Goal: Information Seeking & Learning: Learn about a topic

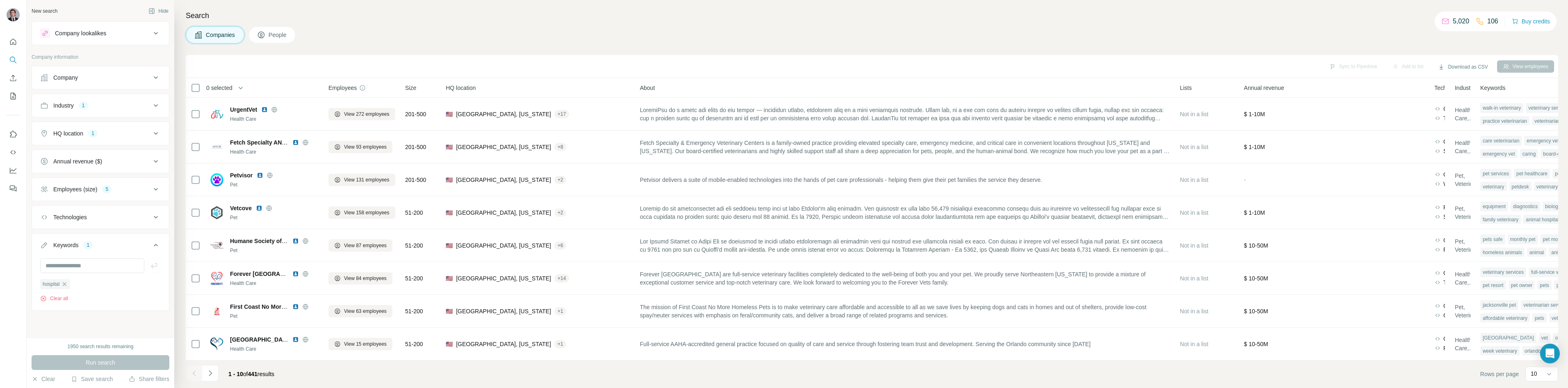
scroll to position [70, 0]
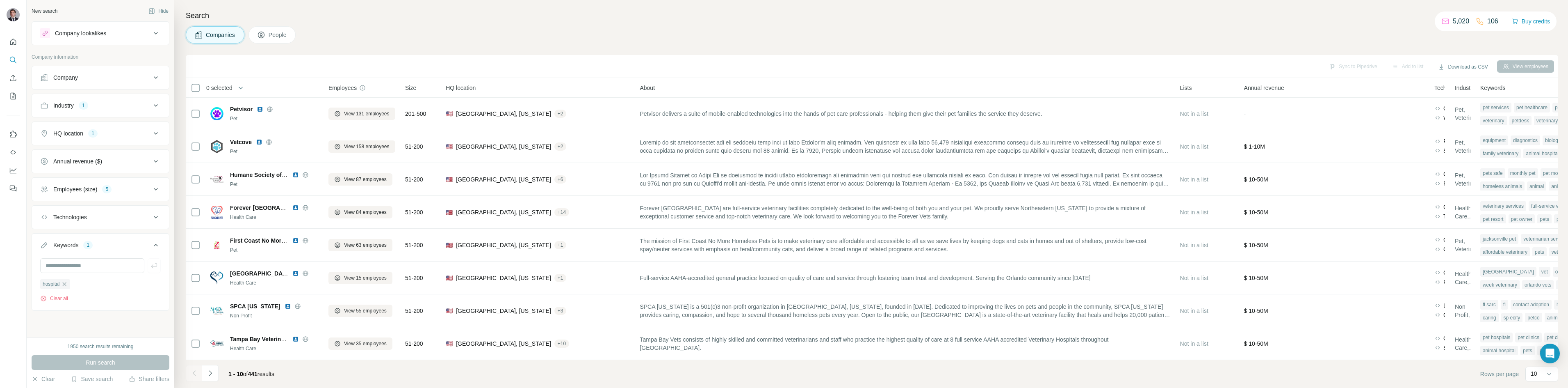
click at [386, 57] on div "Sync to Pipedrive Add to list Download as CSV View employees" at bounding box center [872, 66] width 1372 height 23
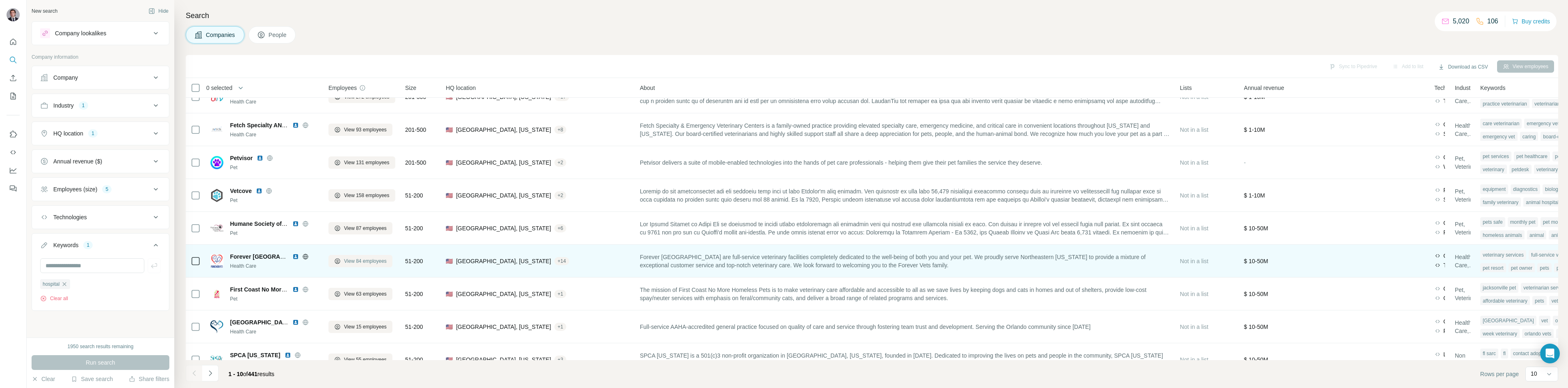
scroll to position [0, 0]
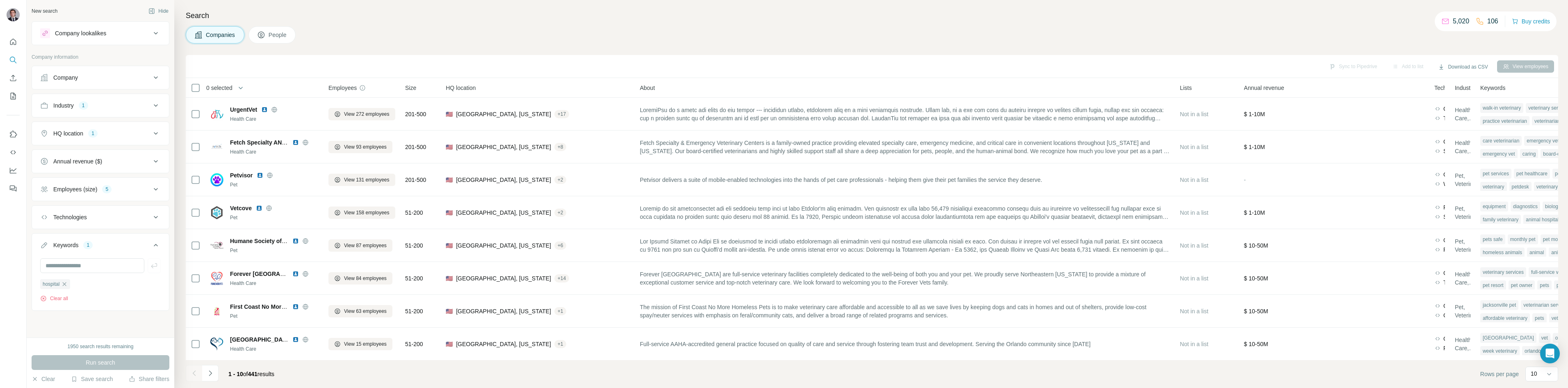
click at [462, 40] on div "Companies People" at bounding box center [872, 34] width 1372 height 17
click at [343, 28] on div "Companies People" at bounding box center [872, 34] width 1372 height 17
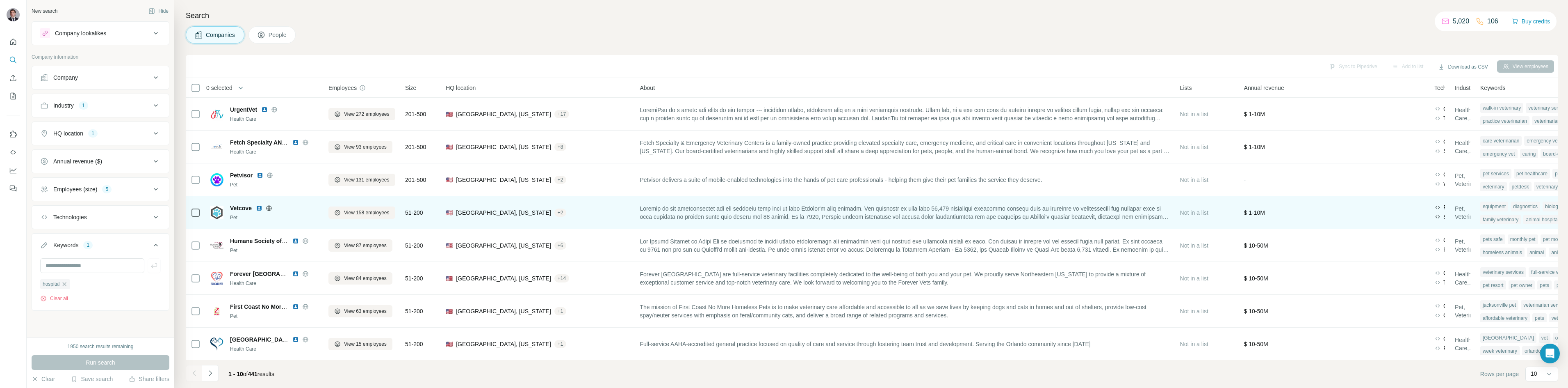
scroll to position [70, 0]
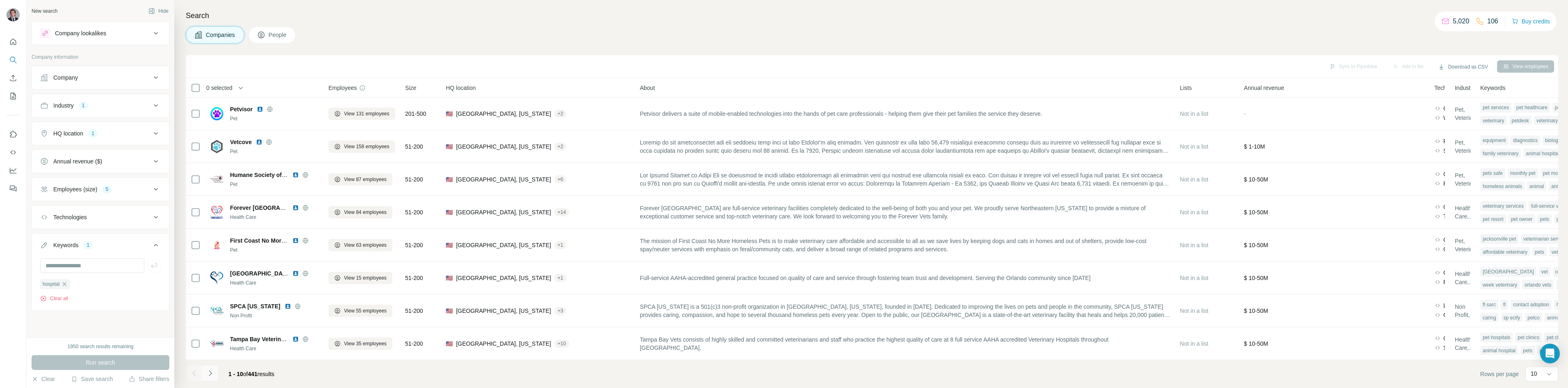
click at [214, 374] on icon "Navigate to next page" at bounding box center [211, 373] width 8 height 8
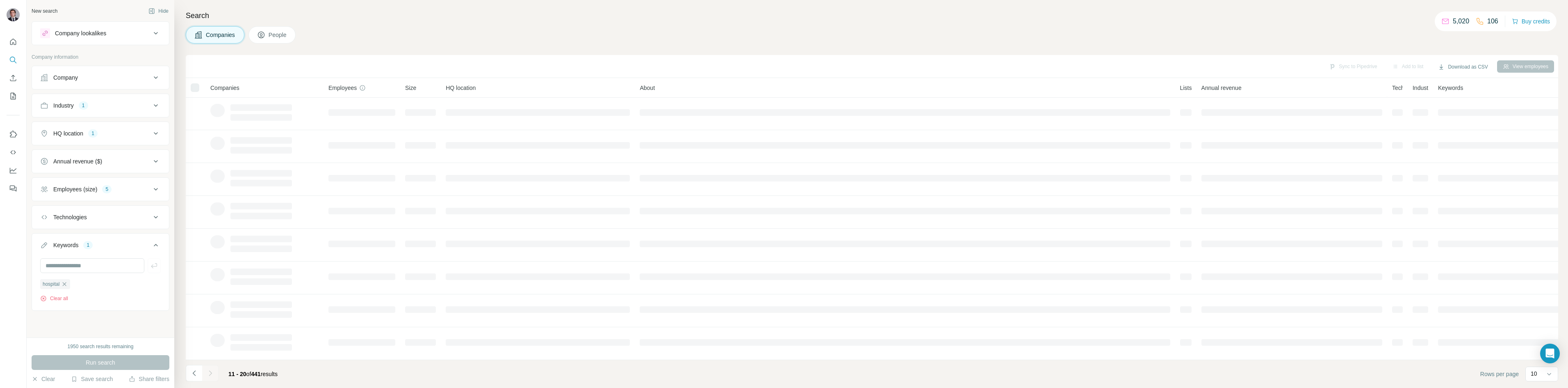
scroll to position [0, 0]
click at [377, 29] on div "Companies People" at bounding box center [872, 34] width 1372 height 17
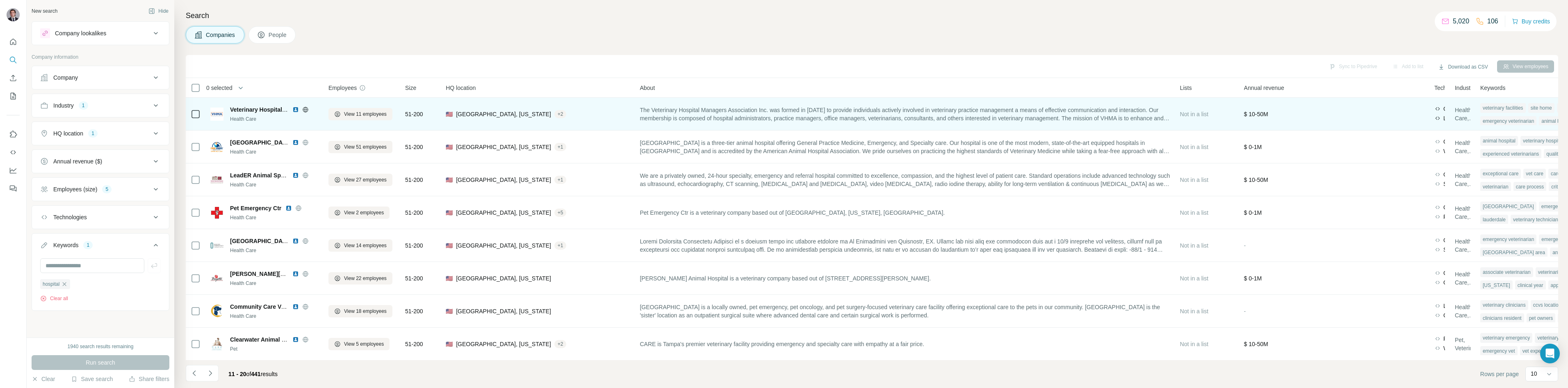
click at [307, 108] on icon at bounding box center [306, 109] width 7 height 7
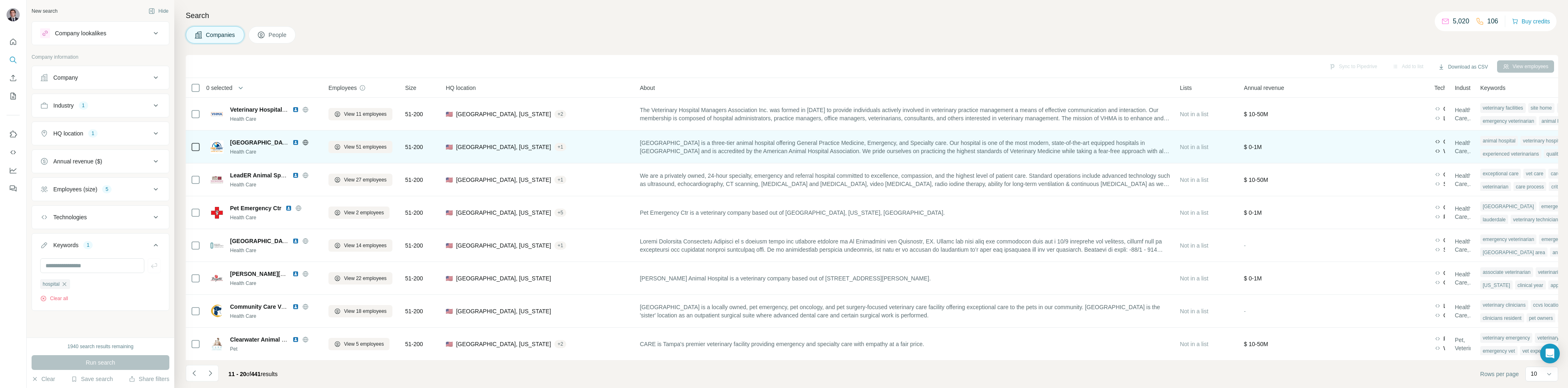
click at [306, 143] on icon at bounding box center [306, 142] width 7 height 7
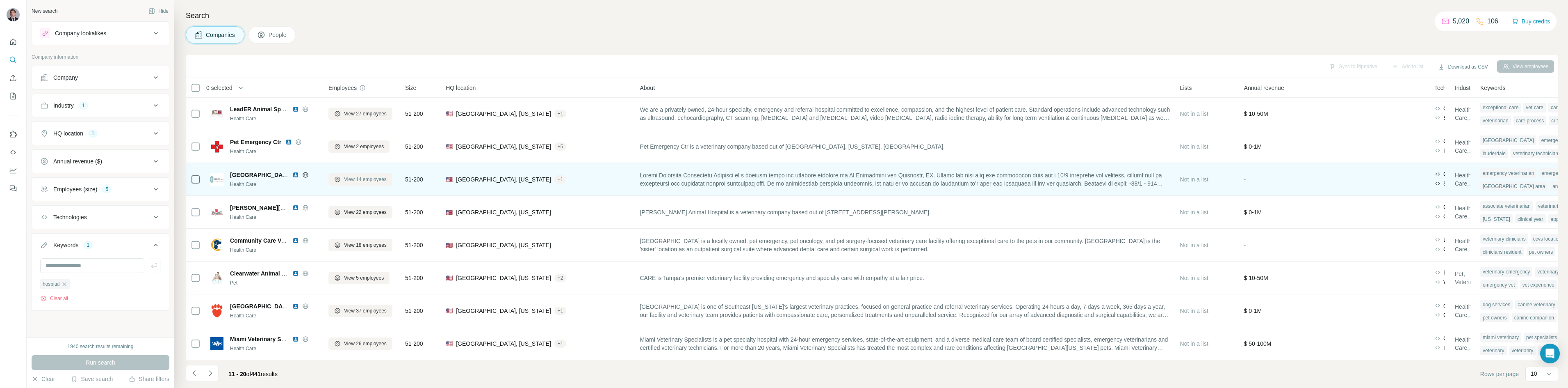
click at [349, 176] on span "View 14 employees" at bounding box center [365, 179] width 42 height 8
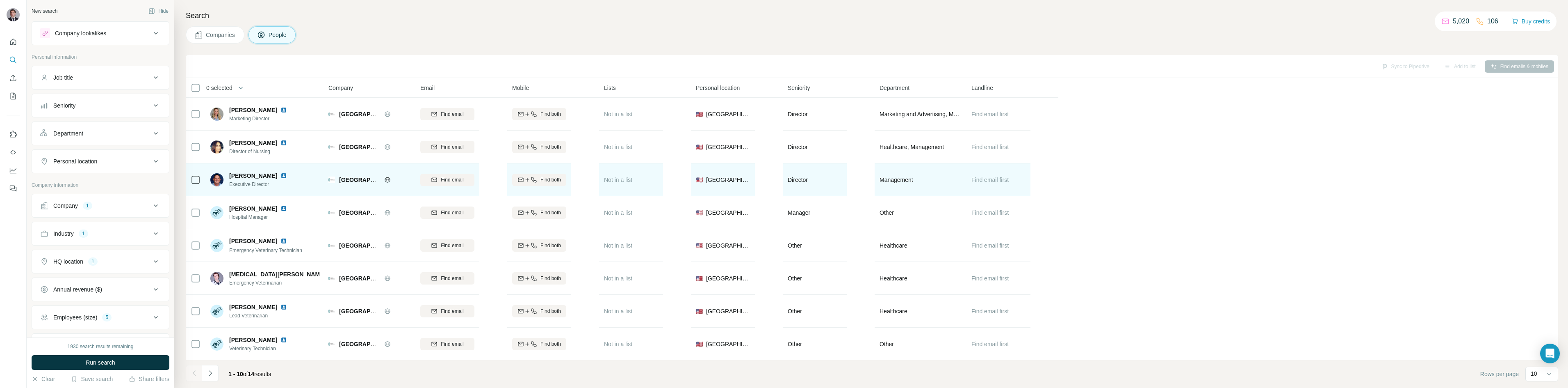
click at [280, 175] on img at bounding box center [284, 176] width 7 height 7
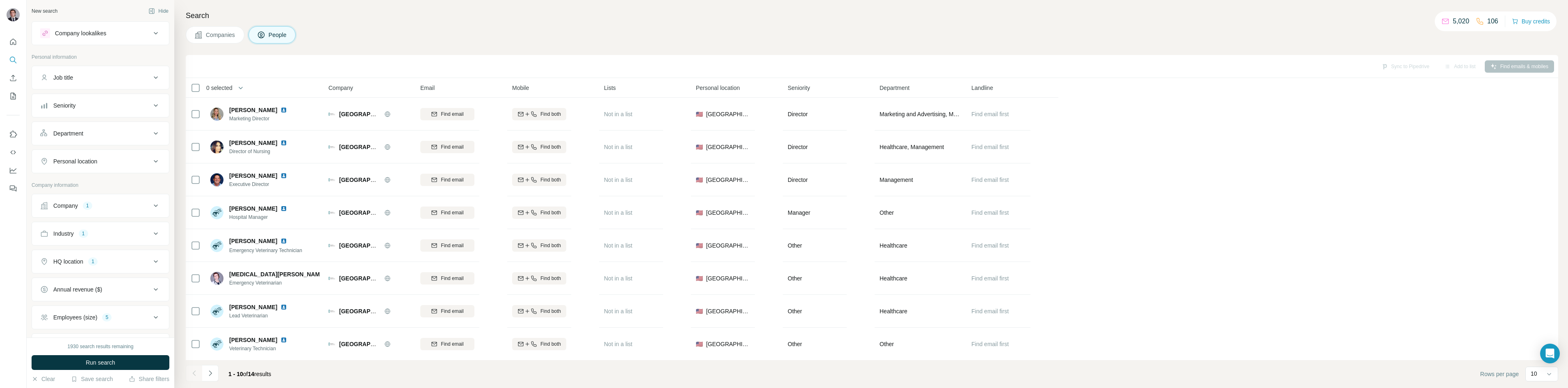
click at [222, 33] on span "Companies" at bounding box center [221, 35] width 30 height 8
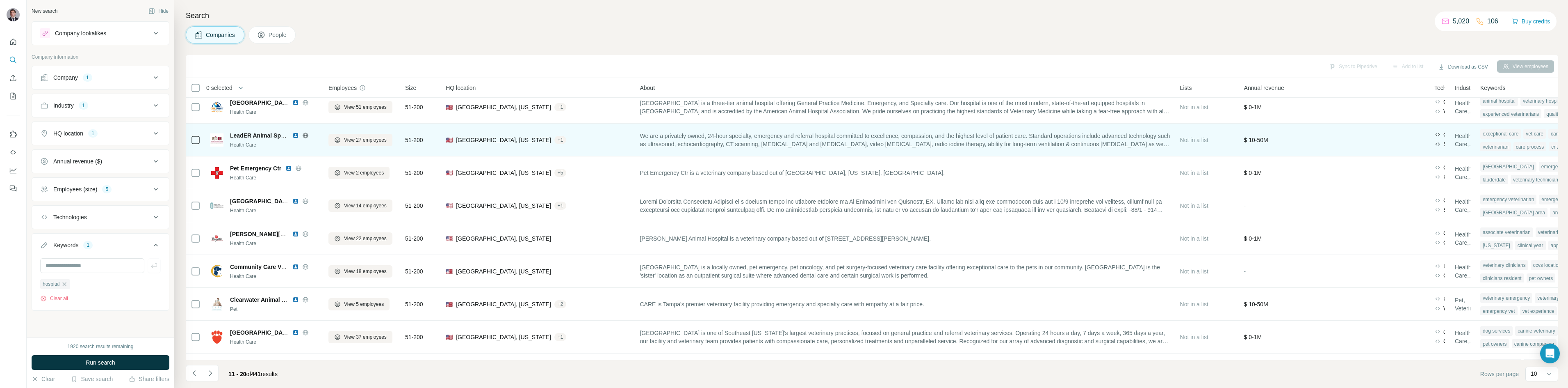
scroll to position [49, 0]
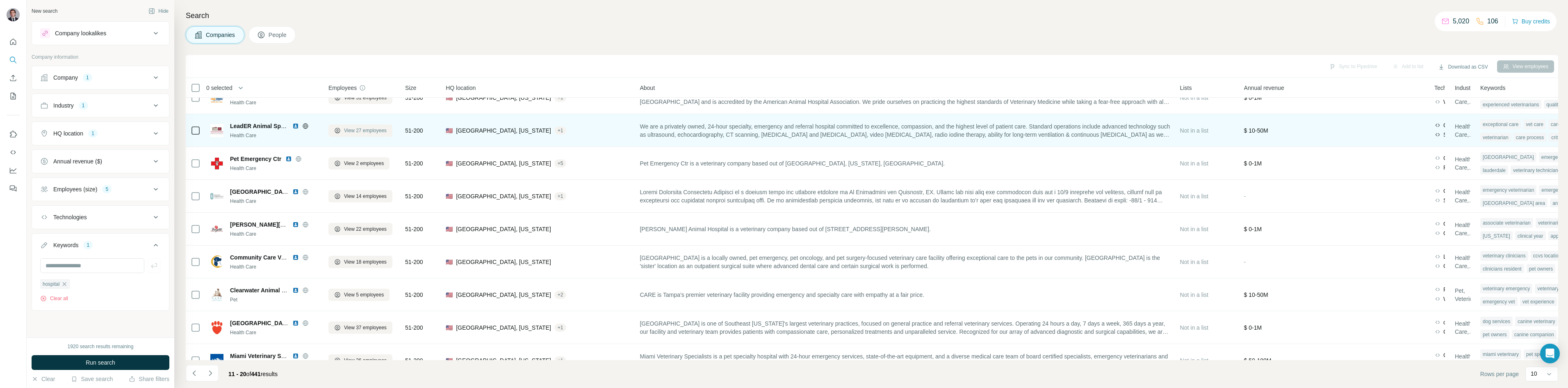
click at [353, 133] on span "View 27 employees" at bounding box center [365, 130] width 42 height 8
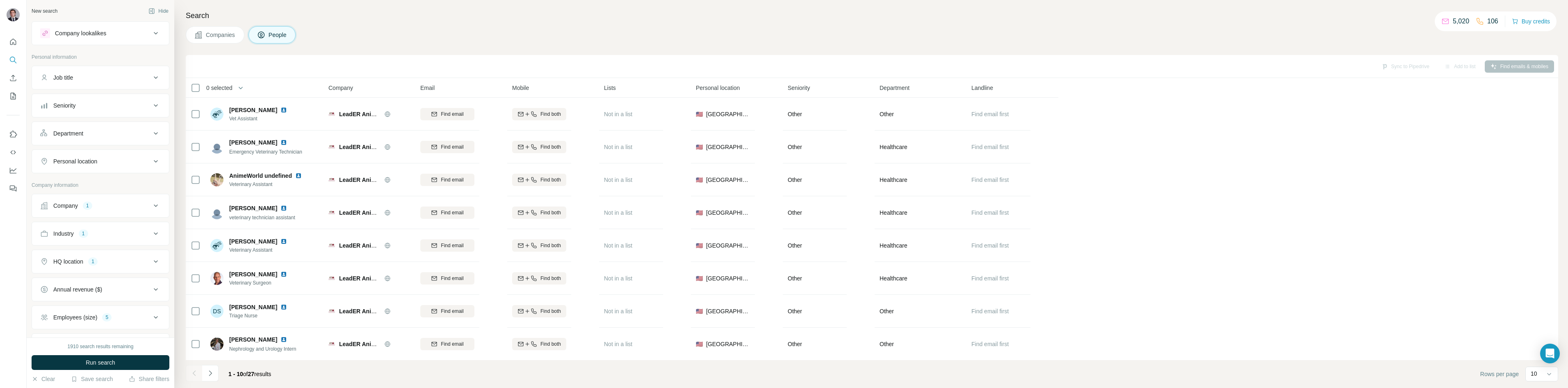
click at [223, 33] on span "Companies" at bounding box center [221, 35] width 30 height 8
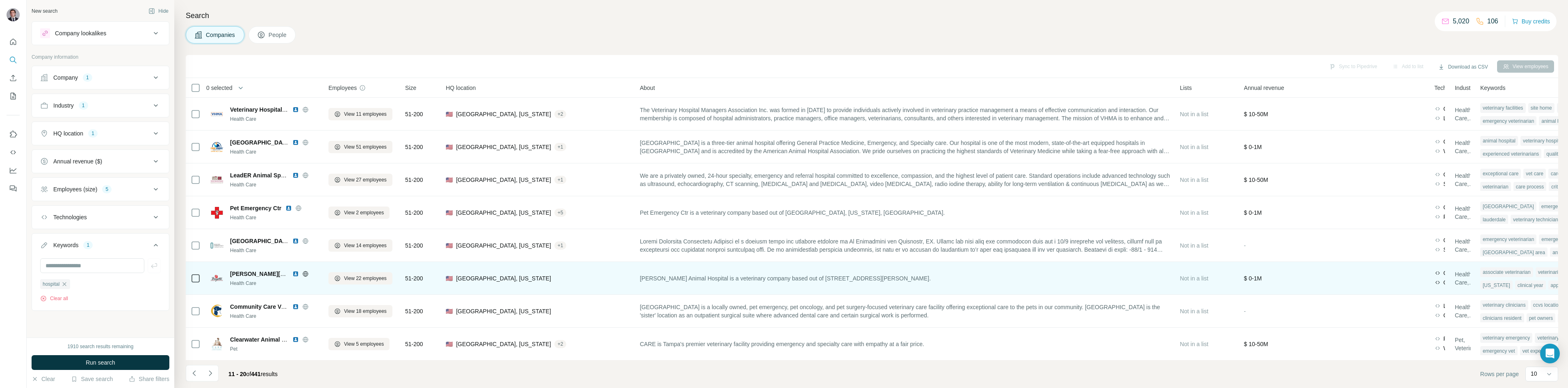
scroll to position [70, 0]
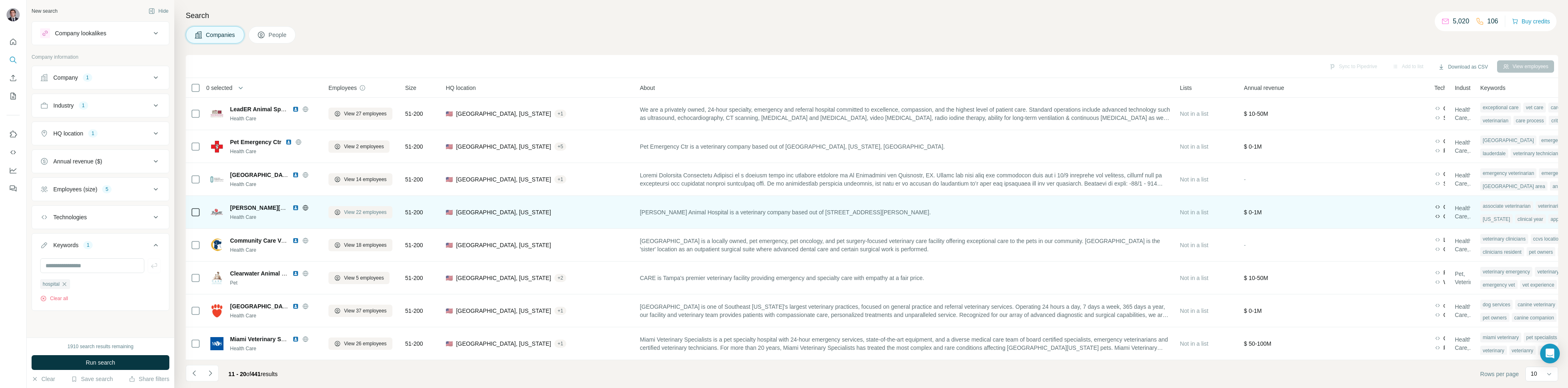
click at [346, 209] on span "View 22 employees" at bounding box center [365, 212] width 42 height 8
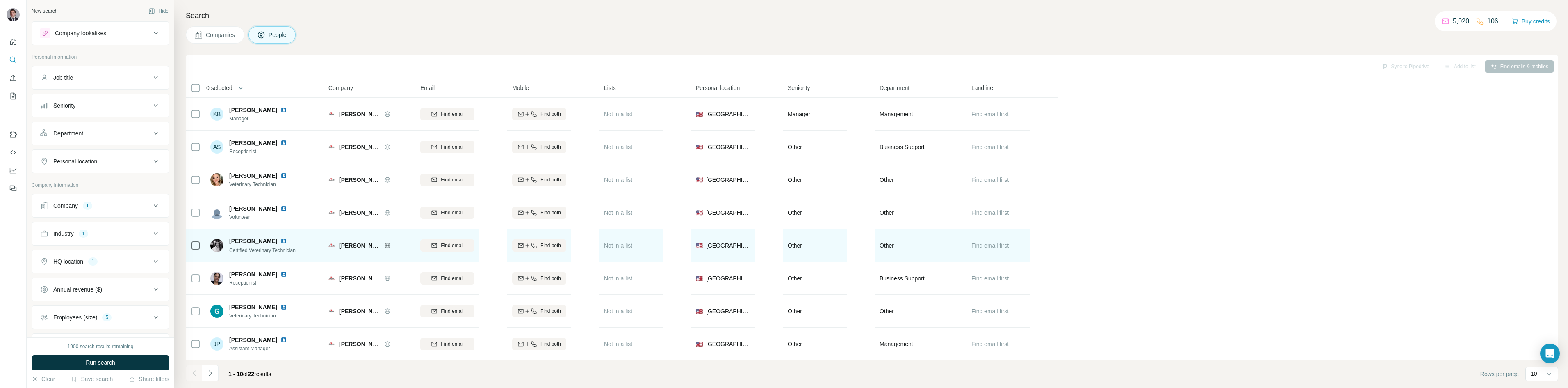
scroll to position [70, 0]
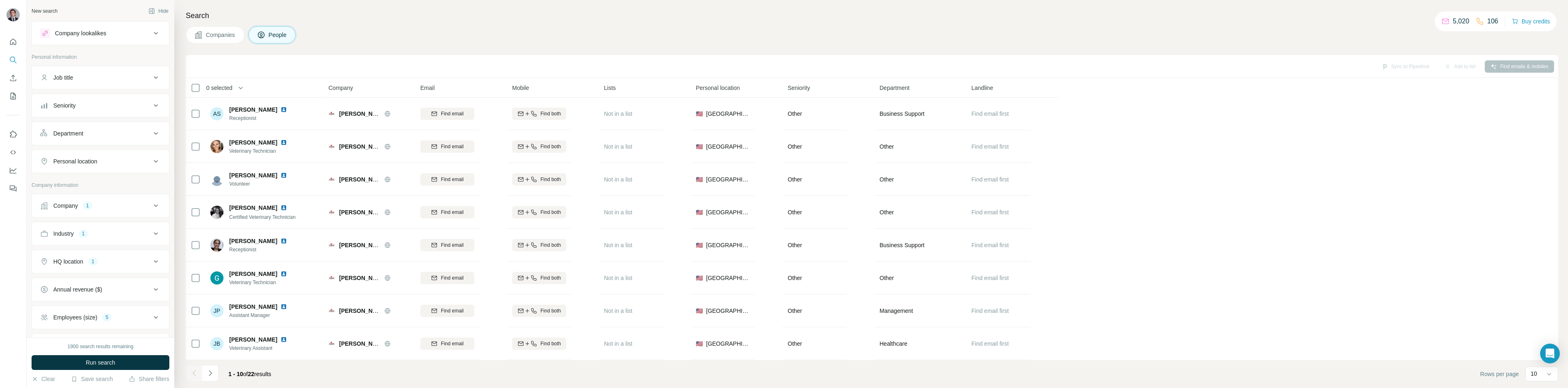
click at [220, 38] on span "Companies" at bounding box center [221, 35] width 30 height 8
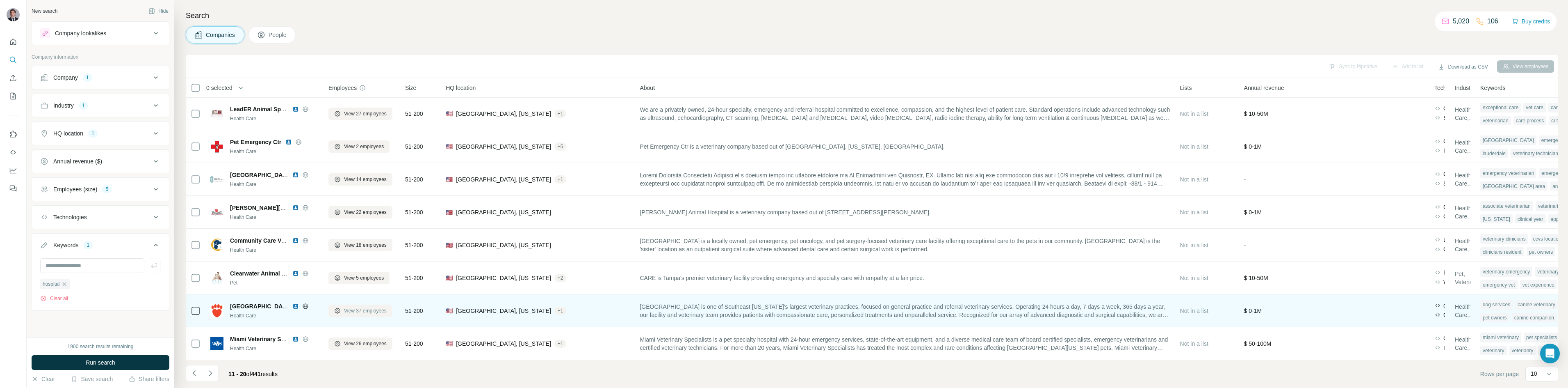
click at [338, 307] on icon at bounding box center [338, 311] width 7 height 7
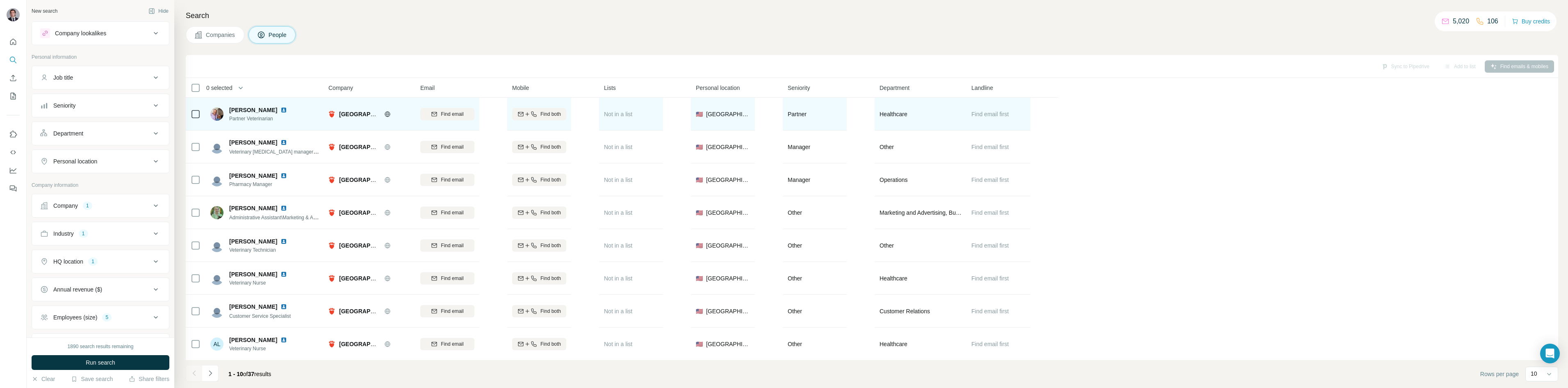
click at [280, 112] on img at bounding box center [284, 110] width 7 height 7
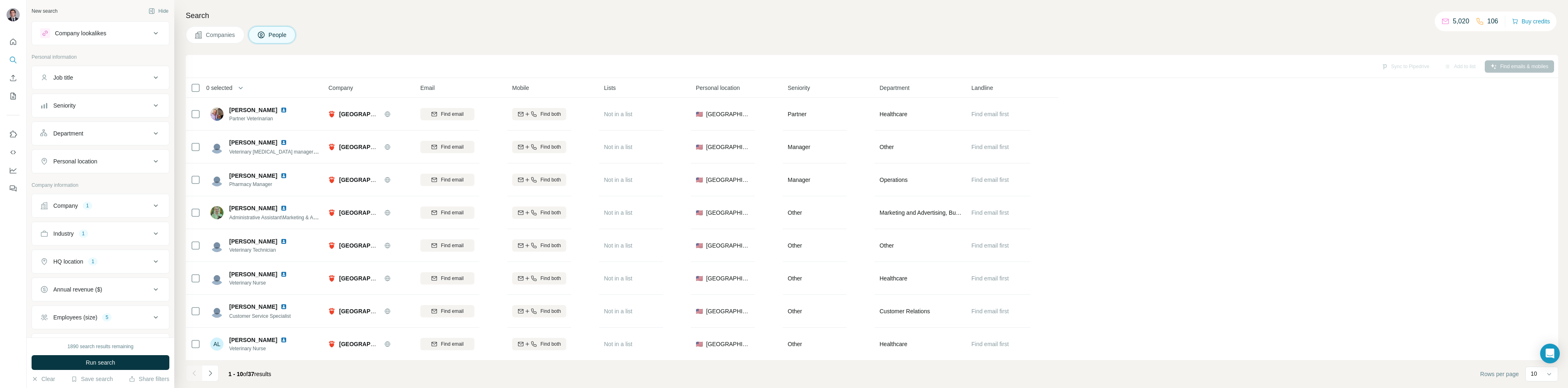
click at [352, 29] on div "Companies People" at bounding box center [872, 34] width 1372 height 17
drag, startPoint x: 231, startPoint y: 40, endPoint x: 364, endPoint y: 37, distance: 133.0
click at [230, 40] on button "Companies" at bounding box center [215, 34] width 59 height 17
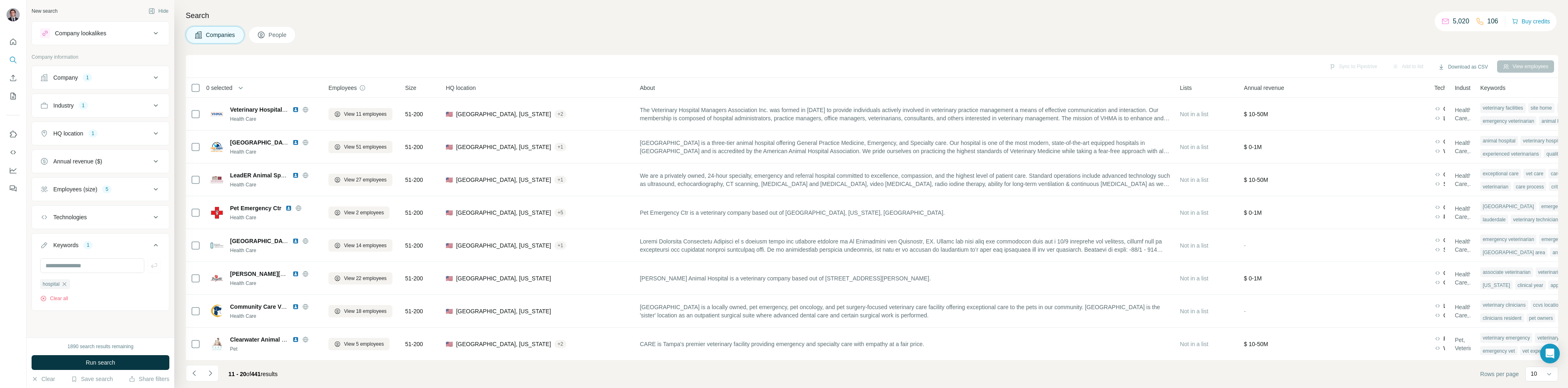
click at [376, 35] on div "Companies People" at bounding box center [872, 34] width 1372 height 17
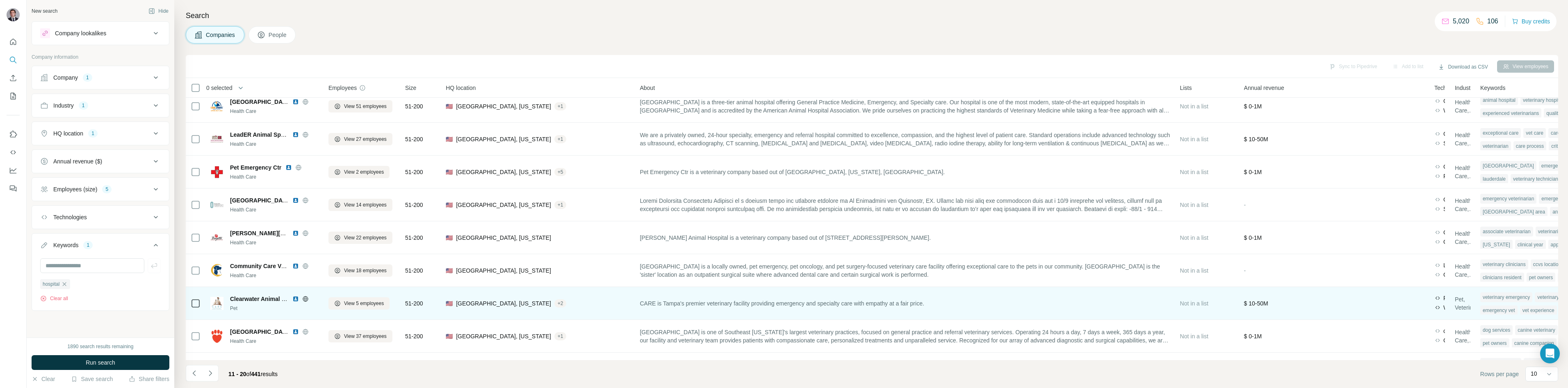
scroll to position [70, 0]
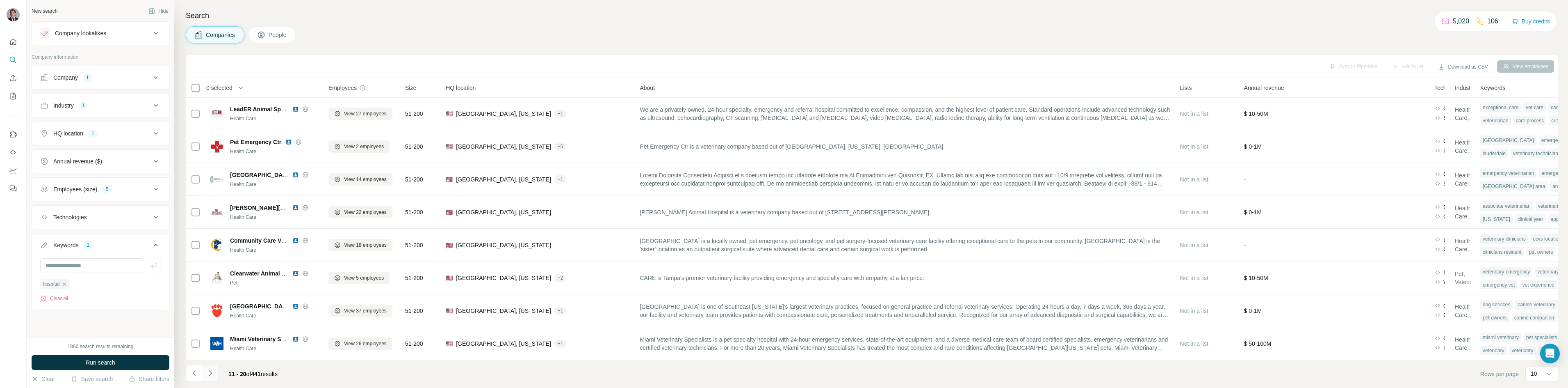
click at [208, 371] on icon "Navigate to next page" at bounding box center [211, 373] width 8 height 8
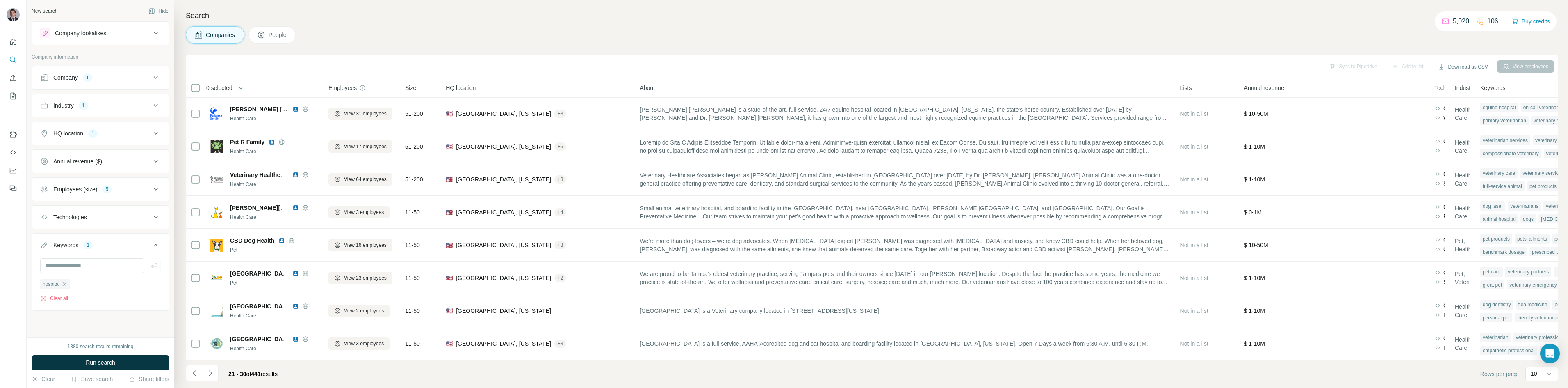
scroll to position [0, 0]
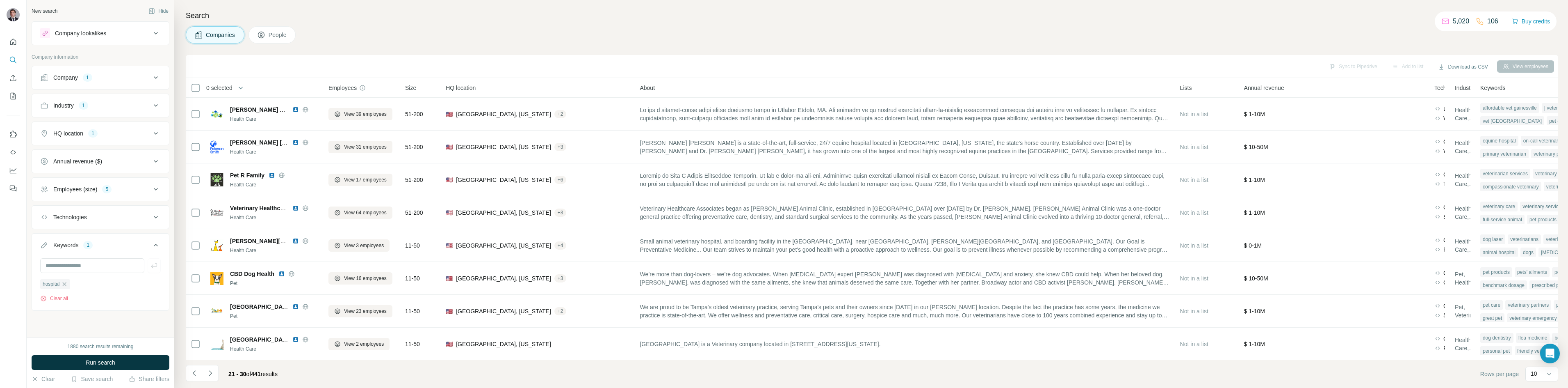
drag, startPoint x: 360, startPoint y: 34, endPoint x: 360, endPoint y: 39, distance: 5.0
click at [360, 34] on div "Companies People" at bounding box center [872, 34] width 1372 height 17
click at [367, 30] on div "Companies People" at bounding box center [872, 34] width 1372 height 17
click at [369, 28] on div "Companies People" at bounding box center [872, 34] width 1372 height 17
click at [396, 36] on div "Companies People" at bounding box center [872, 34] width 1372 height 17
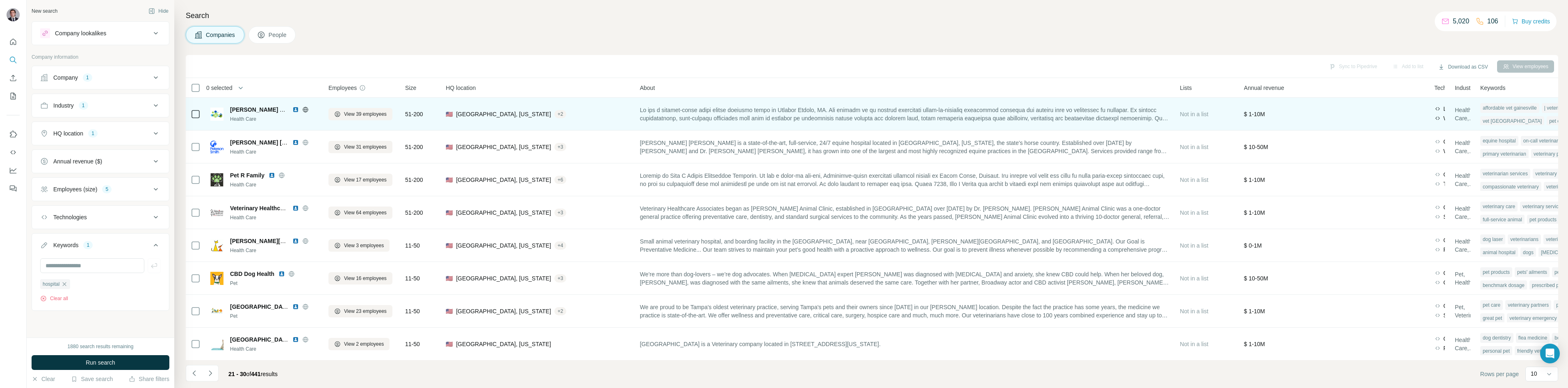
click at [303, 109] on icon at bounding box center [306, 109] width 7 height 7
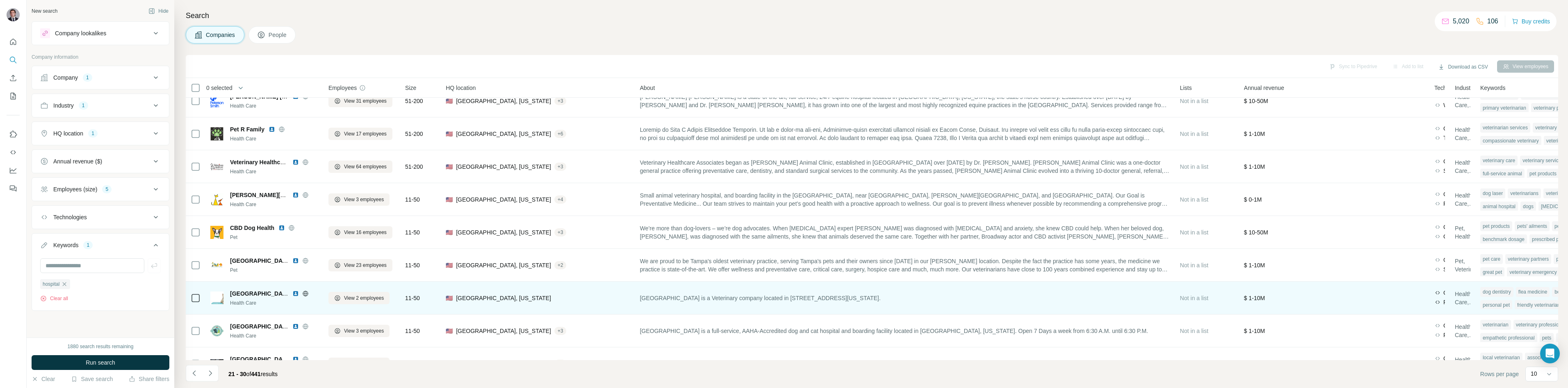
scroll to position [70, 0]
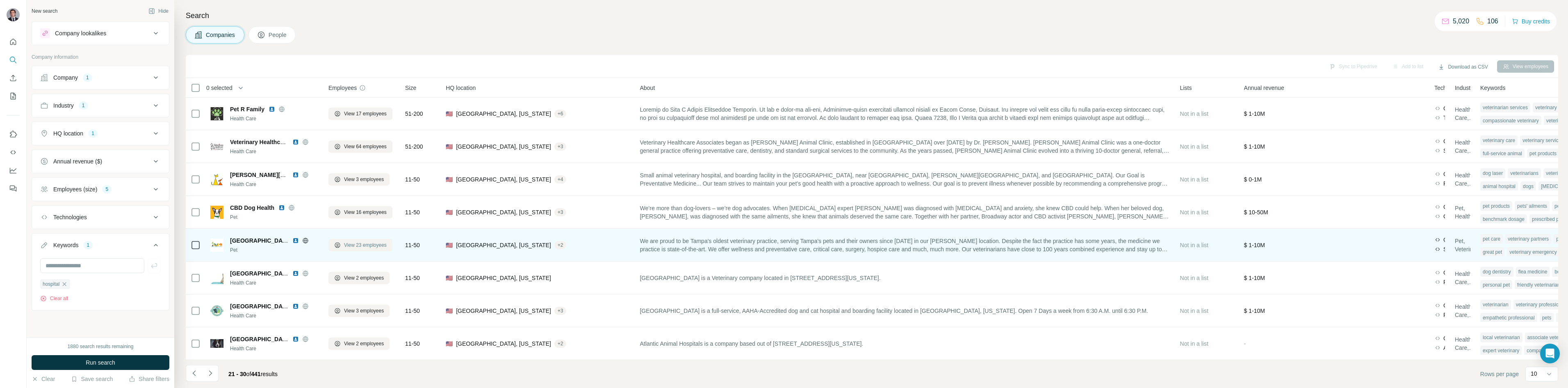
click at [350, 242] on span "View 23 employees" at bounding box center [365, 245] width 42 height 8
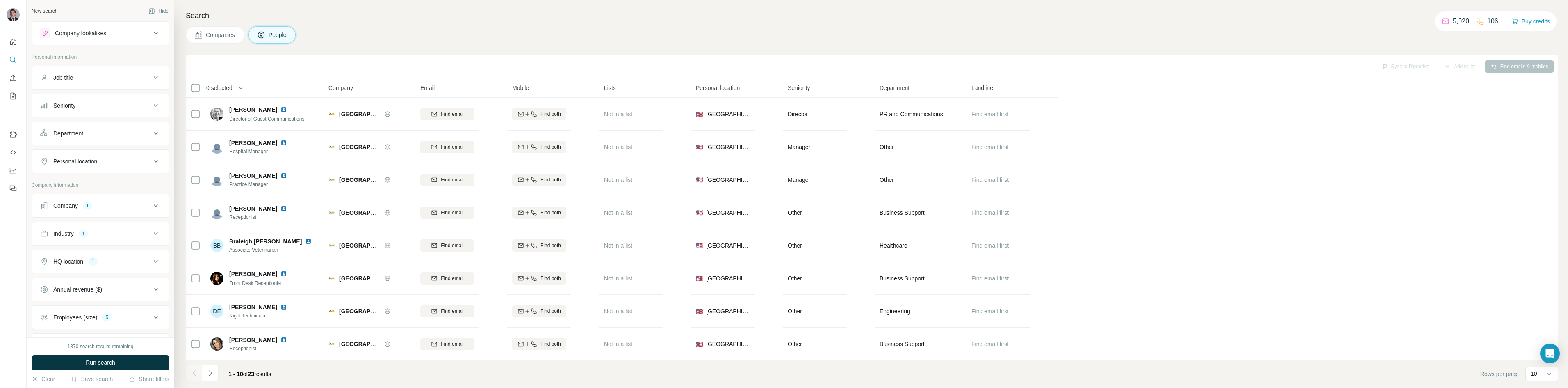
click at [232, 34] on span "Companies" at bounding box center [221, 35] width 30 height 8
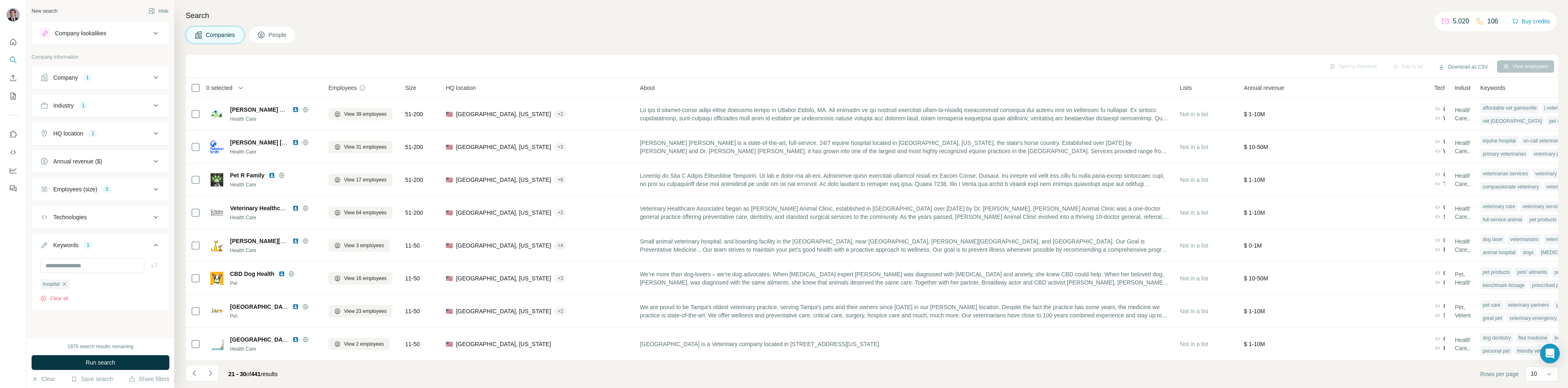
click at [362, 24] on div "Search Companies People Sync to Pipedrive Add to list Download as CSV View empl…" at bounding box center [871, 194] width 1394 height 388
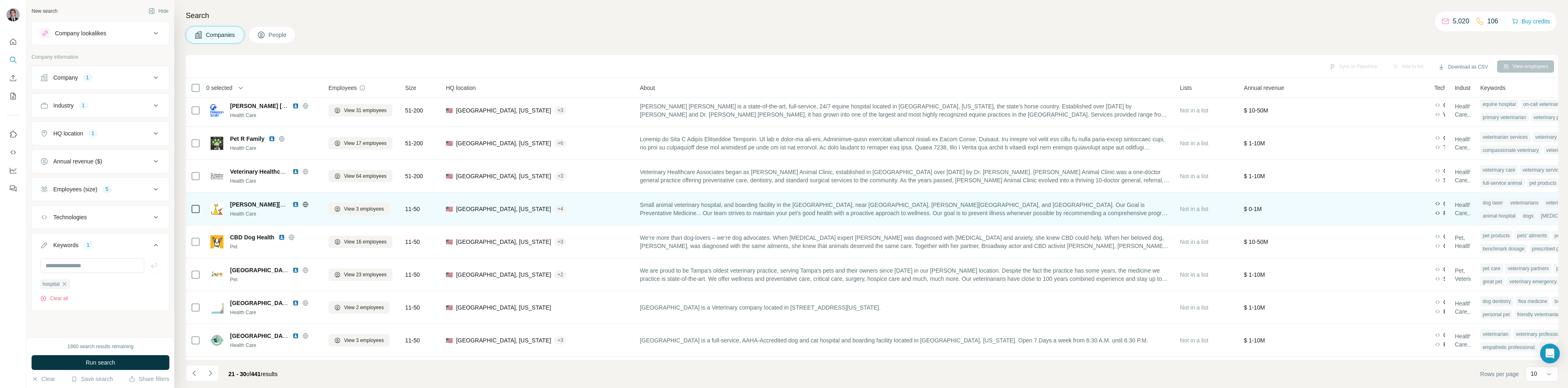
scroll to position [70, 0]
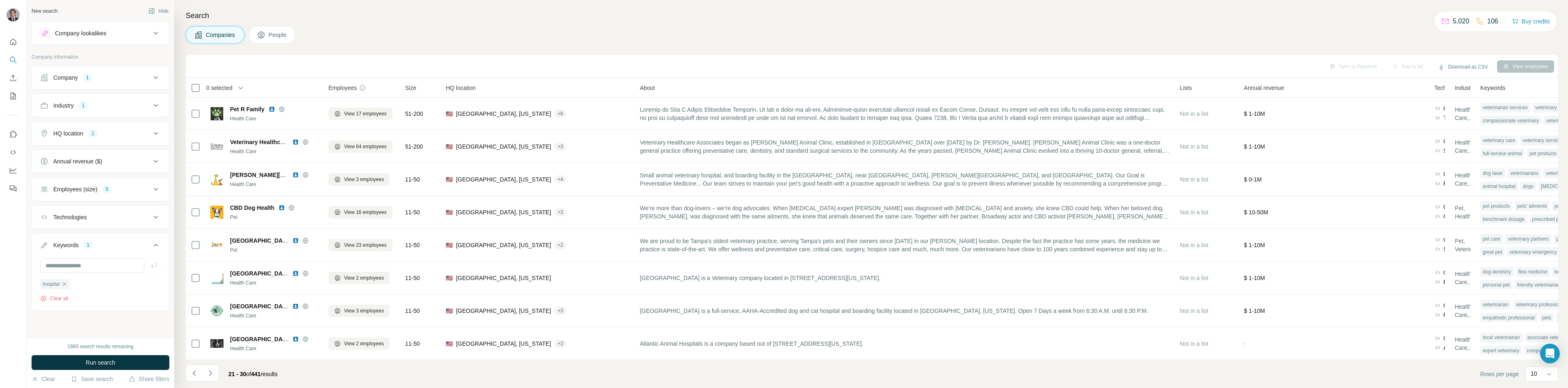
click at [332, 28] on div "Companies People" at bounding box center [872, 34] width 1372 height 17
click at [384, 36] on div "Companies People" at bounding box center [872, 34] width 1372 height 17
click at [211, 371] on icon "Navigate to next page" at bounding box center [211, 373] width 8 height 8
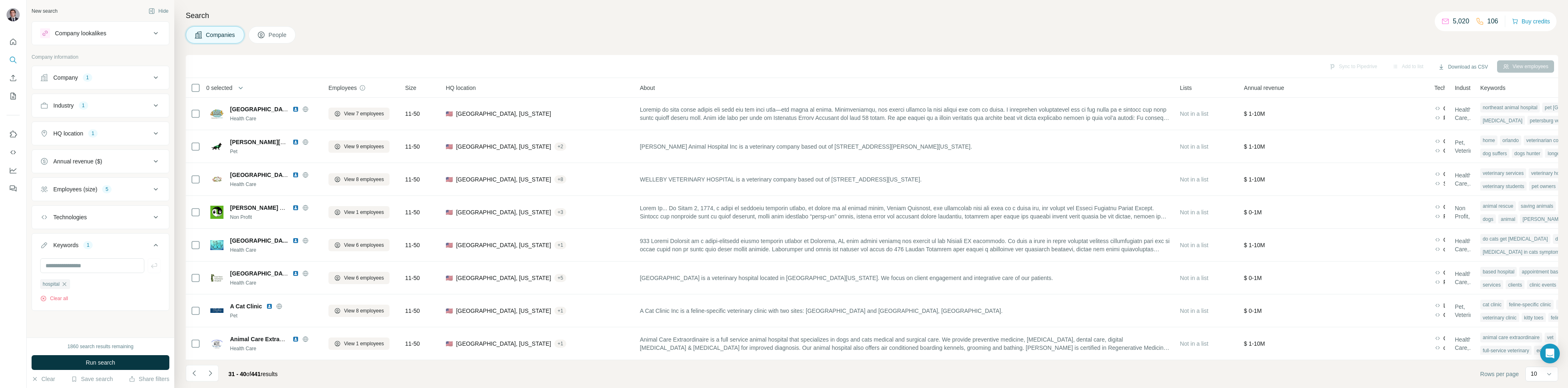
click at [356, 48] on div "Search Companies People Sync to Pipedrive Add to list Download as CSV View empl…" at bounding box center [871, 194] width 1394 height 388
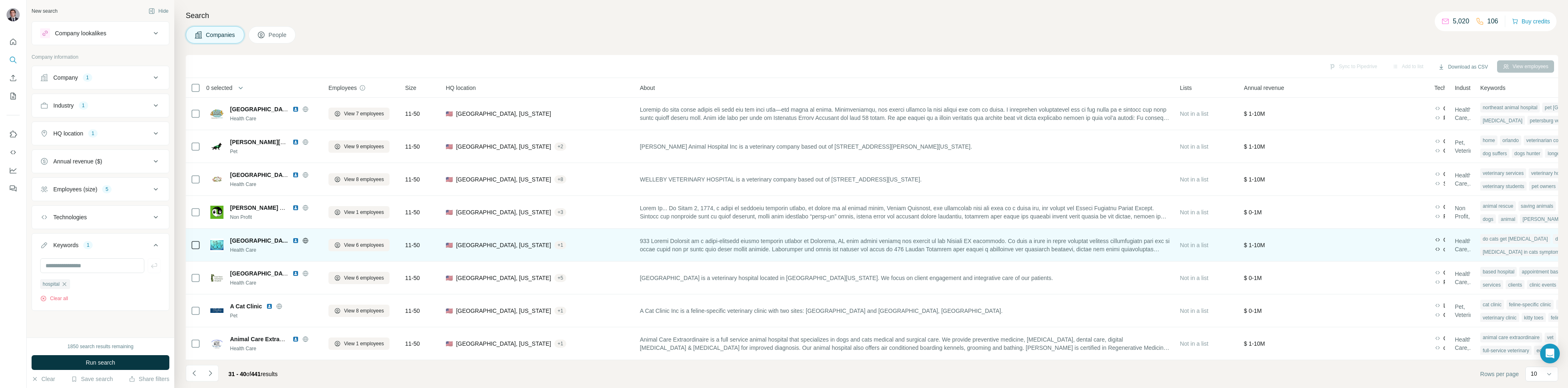
scroll to position [0, 0]
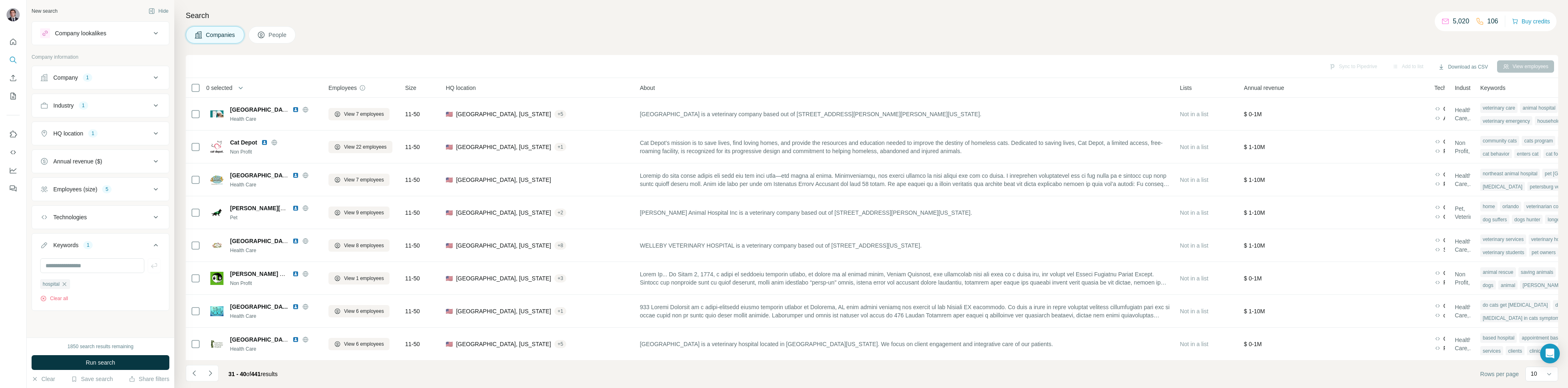
click at [340, 41] on div "Companies People" at bounding box center [872, 34] width 1372 height 17
click at [214, 373] on icon "Navigate to next page" at bounding box center [211, 373] width 8 height 8
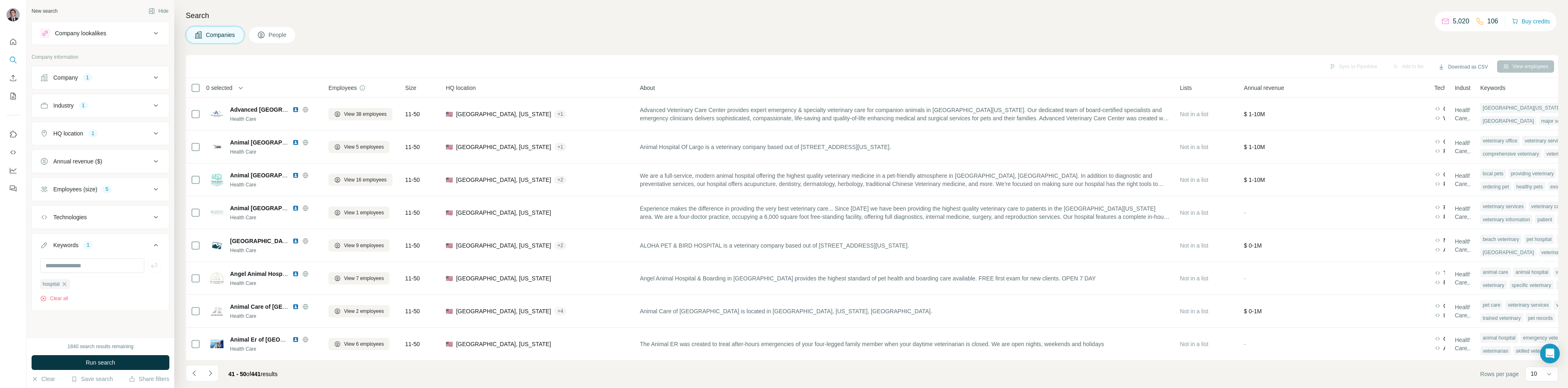
click at [393, 39] on div "Companies People" at bounding box center [872, 34] width 1372 height 17
click at [355, 34] on div "Companies People" at bounding box center [872, 34] width 1372 height 17
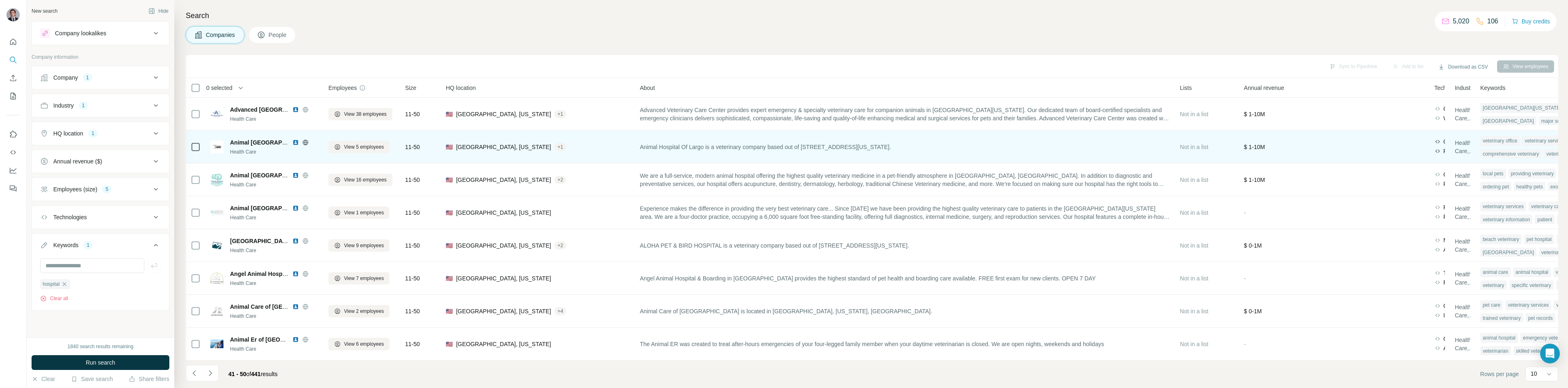
click at [297, 141] on img at bounding box center [296, 142] width 7 height 7
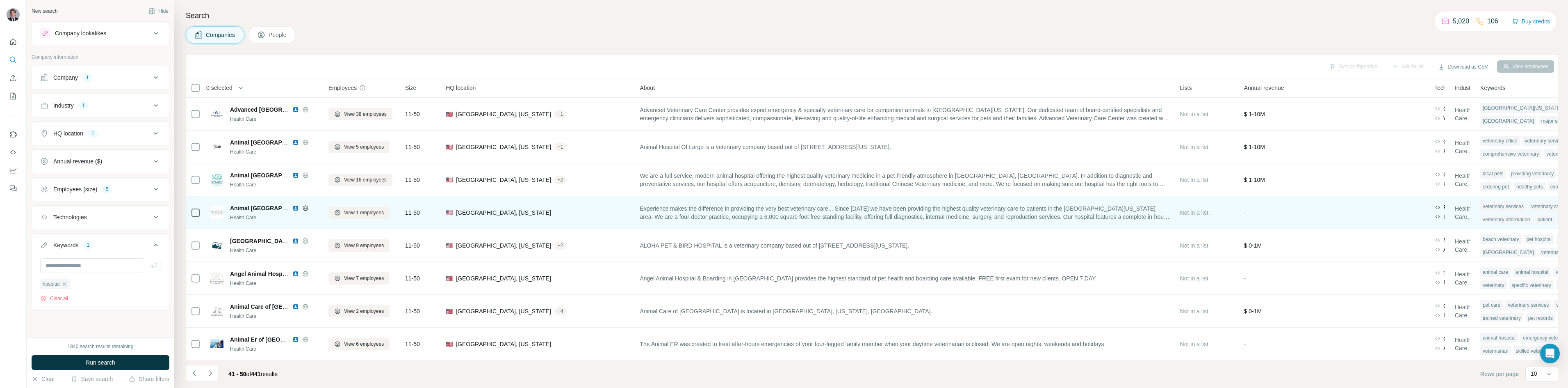
scroll to position [70, 0]
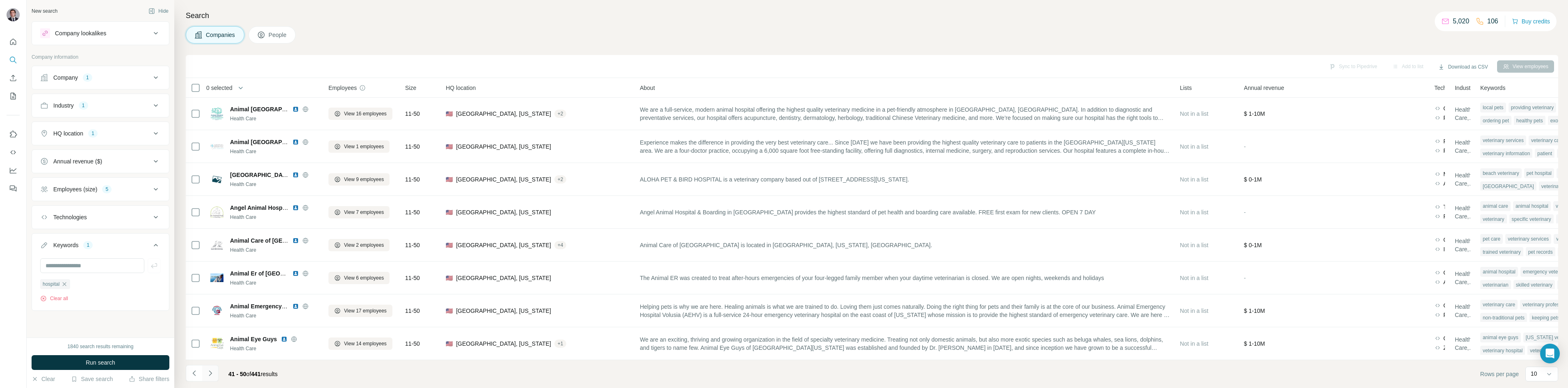
click at [209, 375] on icon "Navigate to next page" at bounding box center [210, 373] width 3 height 5
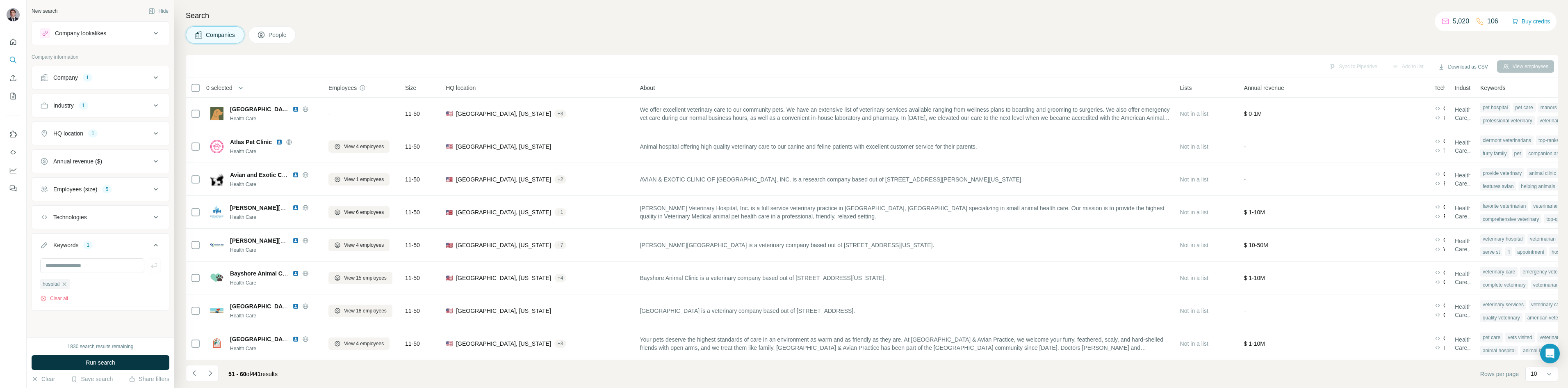
click at [342, 45] on div "Search Companies People Sync to Pipedrive Add to list Download as CSV View empl…" at bounding box center [871, 194] width 1394 height 388
click at [207, 383] on footer "51 - 60 of 441 results Rows per page 10" at bounding box center [872, 374] width 1372 height 28
click at [211, 378] on button "Navigate to next page" at bounding box center [211, 373] width 16 height 16
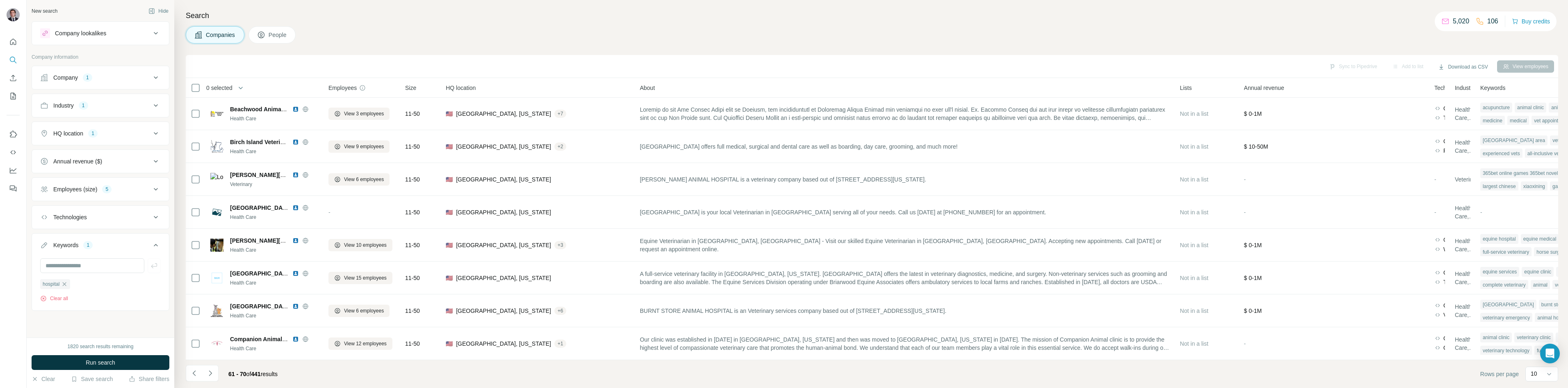
drag, startPoint x: 377, startPoint y: 44, endPoint x: 377, endPoint y: 50, distance: 6.0
click at [377, 46] on div "Search Companies People Sync to Pipedrive Add to list Download as CSV View empl…" at bounding box center [871, 194] width 1394 height 388
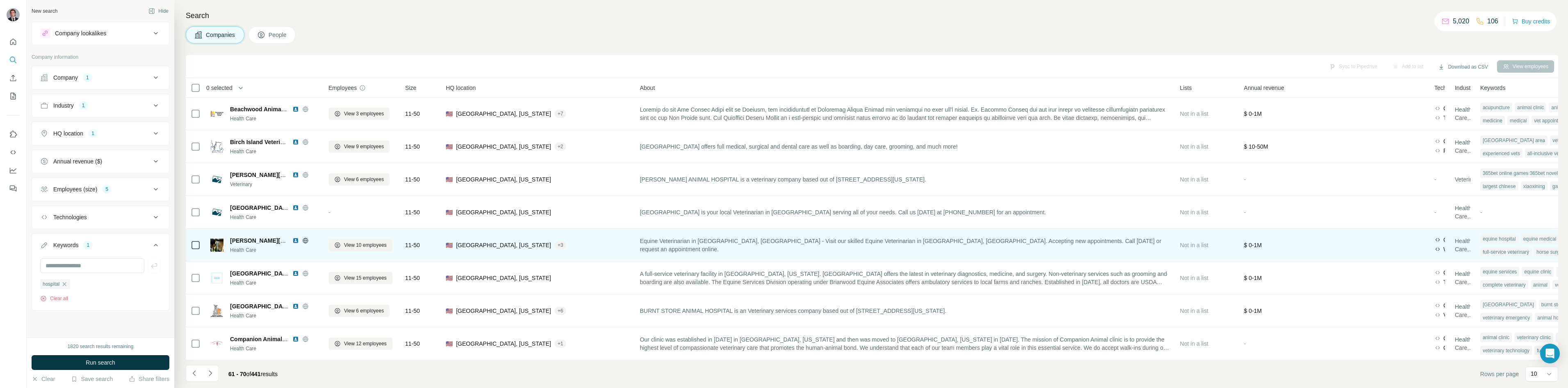
click at [293, 237] on img at bounding box center [296, 241] width 7 height 7
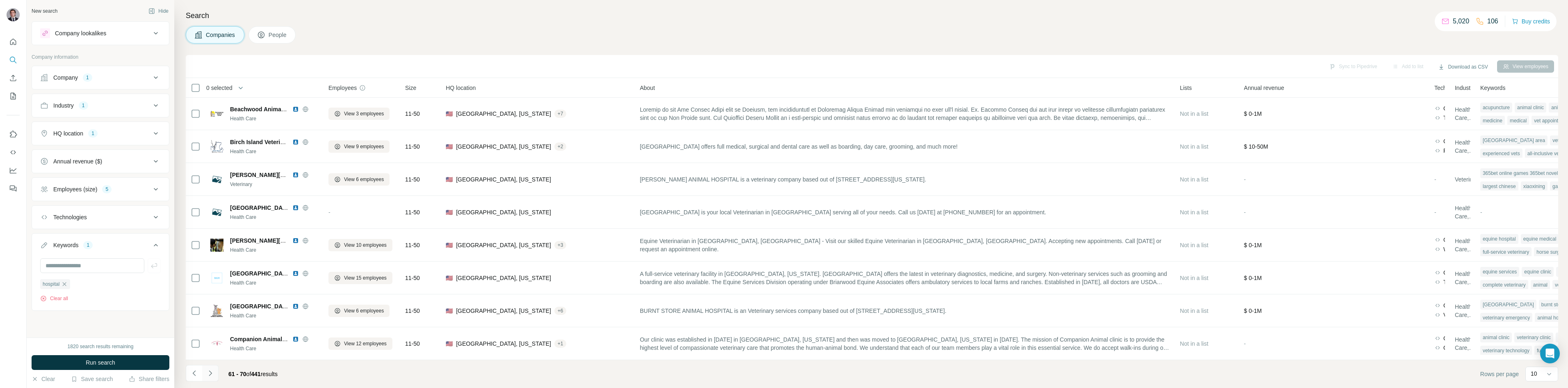
click at [213, 378] on button "Navigate to next page" at bounding box center [211, 373] width 16 height 16
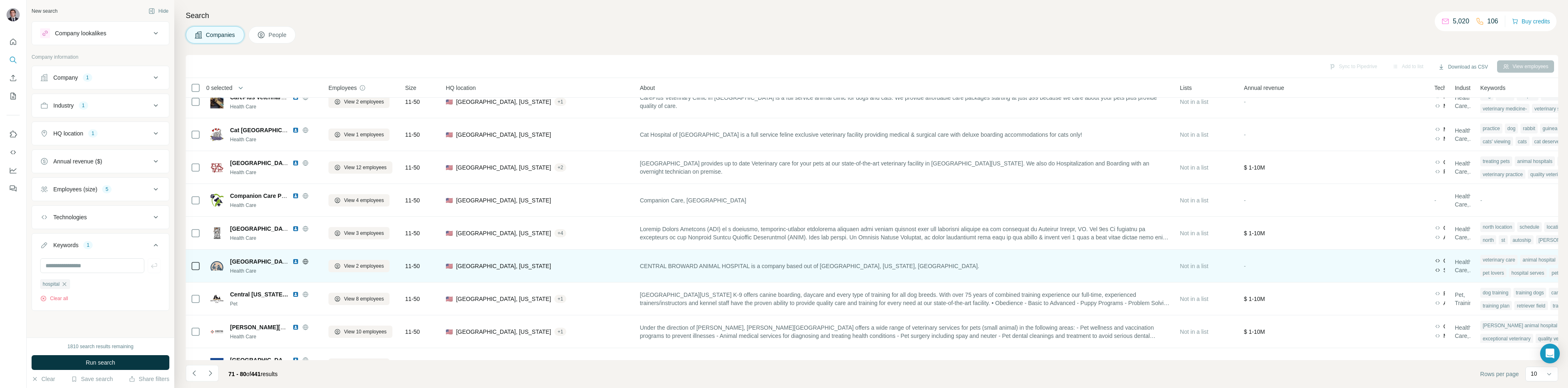
scroll to position [0, 0]
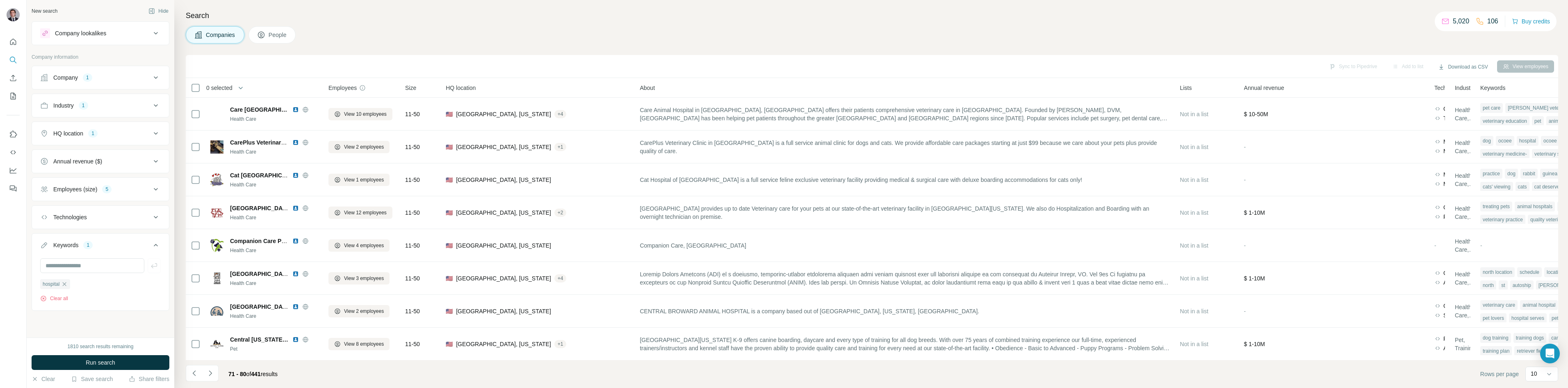
click at [344, 28] on div "Companies People" at bounding box center [872, 34] width 1372 height 17
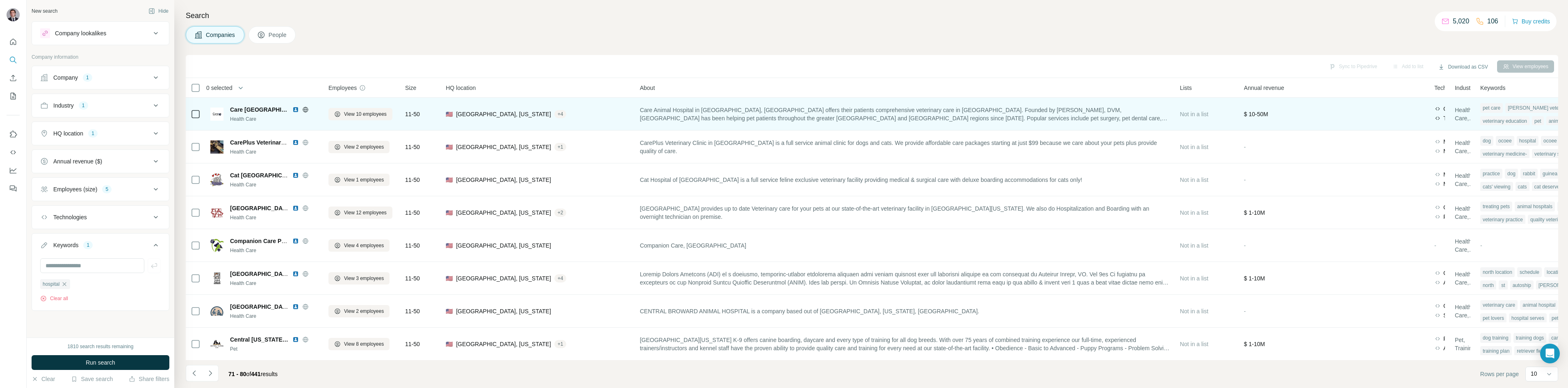
click at [295, 110] on img at bounding box center [296, 109] width 7 height 7
